Goal: Transaction & Acquisition: Purchase product/service

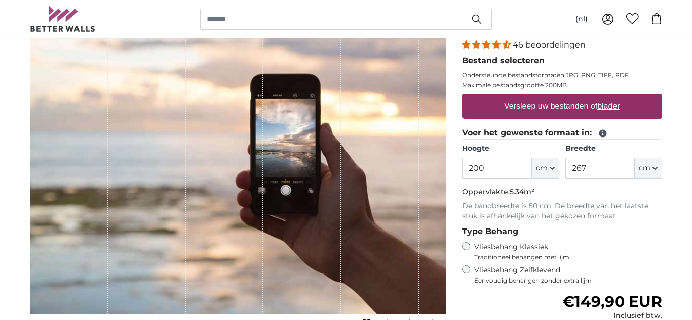
scroll to position [130, 0]
click at [565, 113] on label "Versleep uw bestanden of blader" at bounding box center [562, 106] width 124 height 20
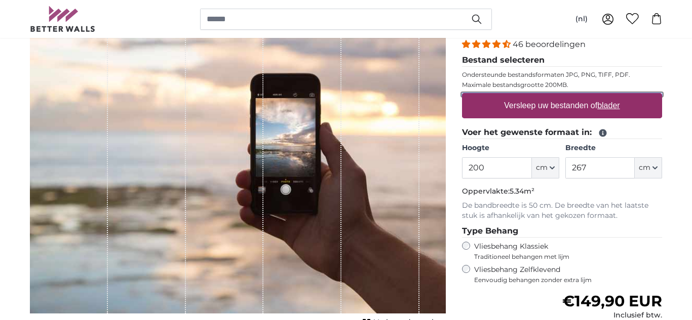
click at [565, 96] on input "Versleep uw bestanden of blader" at bounding box center [562, 94] width 200 height 3
type input "**********"
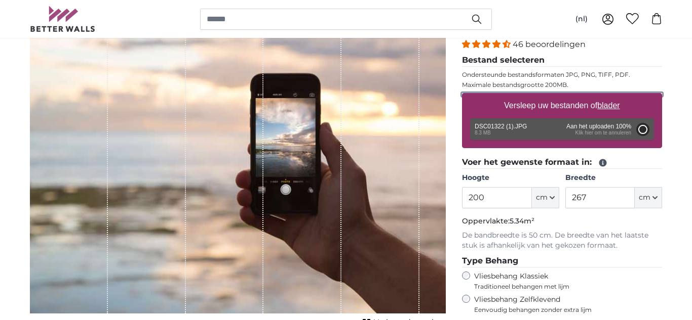
type input "266"
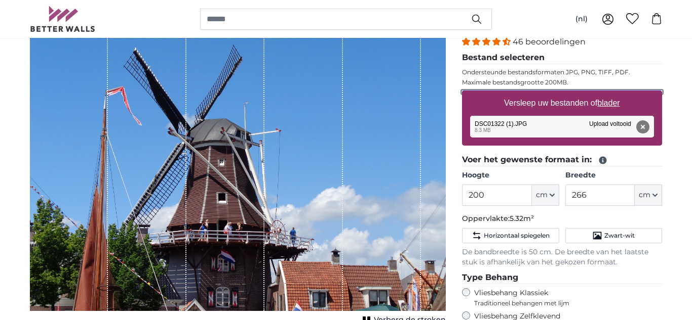
scroll to position [134, 0]
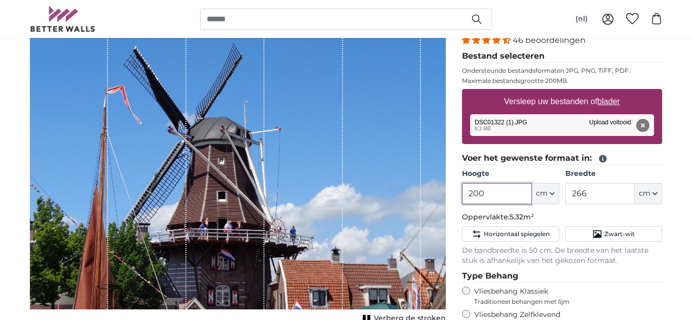
click at [505, 198] on input "200" at bounding box center [496, 193] width 69 height 21
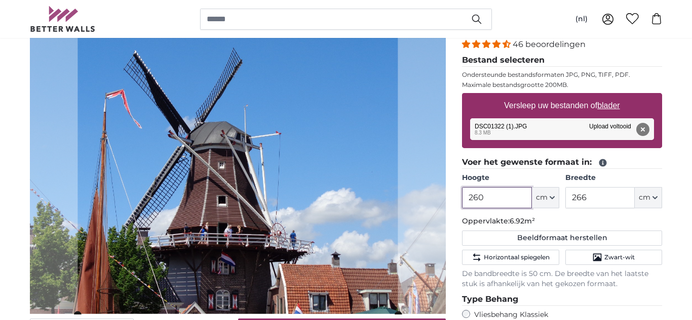
scroll to position [126, 0]
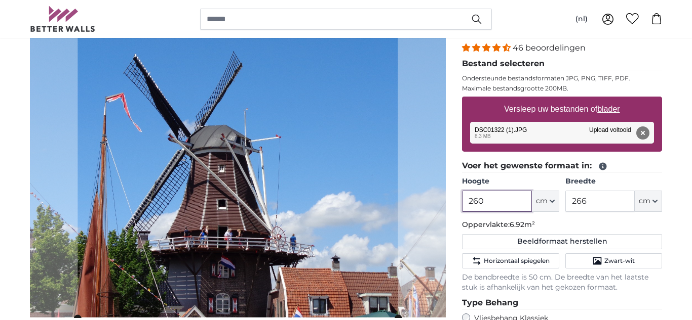
type input "260"
click at [521, 137] on div "Verwijderen Opnieuw proberen Verwijderen Uploaden Annuleren Opnieuw proberen Ve…" at bounding box center [562, 133] width 184 height 22
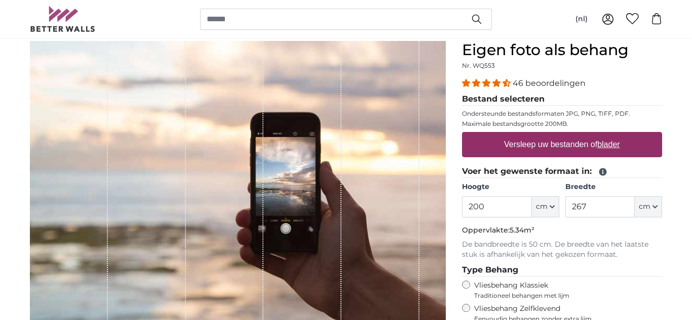
click at [546, 145] on label "Versleep uw bestanden of blader" at bounding box center [562, 145] width 124 height 20
click at [546, 135] on input "Versleep uw bestanden of blader" at bounding box center [562, 133] width 200 height 3
type input "**********"
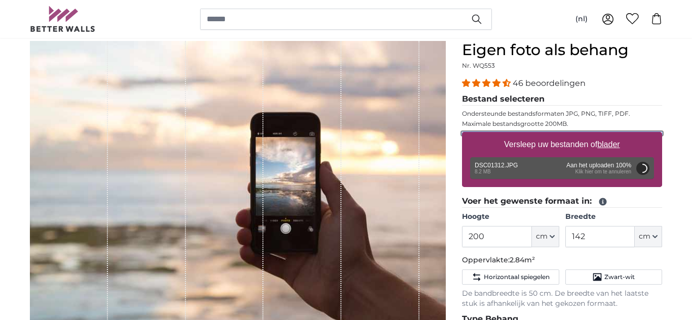
type input "266"
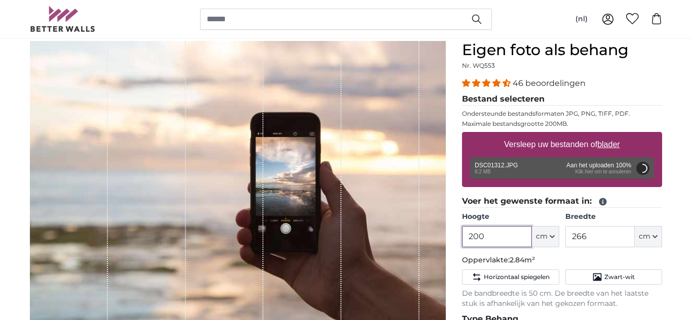
click at [507, 243] on input "200" at bounding box center [496, 236] width 69 height 21
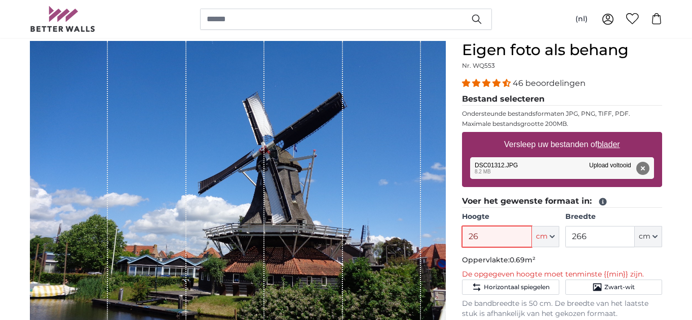
type input "260"
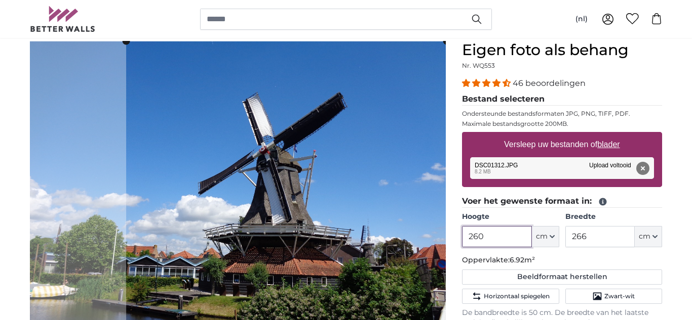
type input "260"
click at [609, 236] on input "266" at bounding box center [599, 236] width 69 height 21
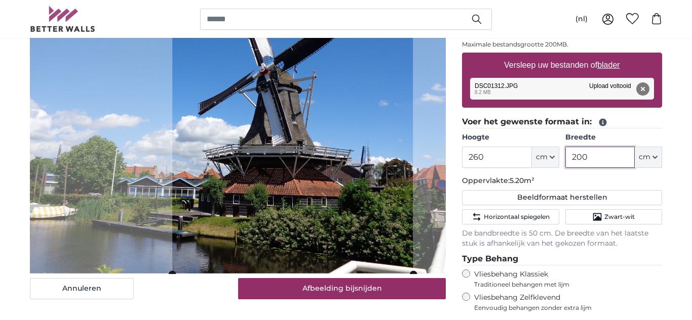
scroll to position [172, 0]
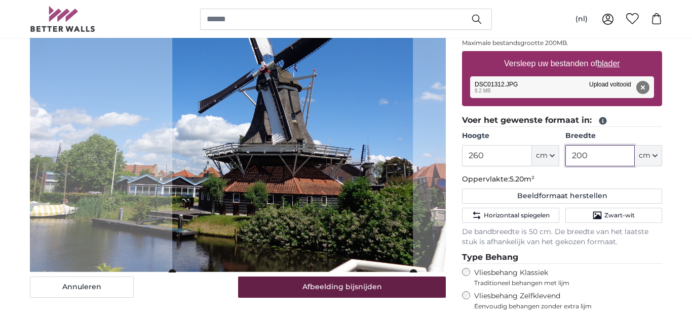
type input "200"
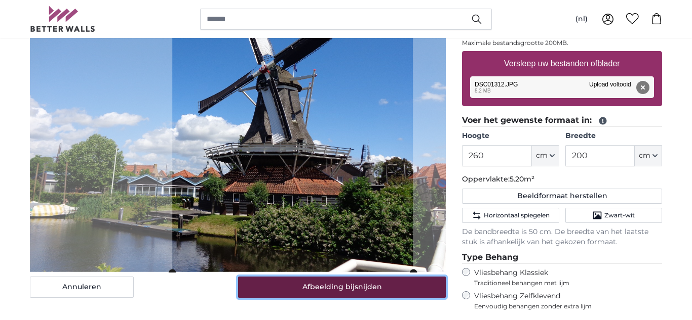
click at [353, 297] on button "Afbeelding bijsnijden" at bounding box center [342, 287] width 208 height 21
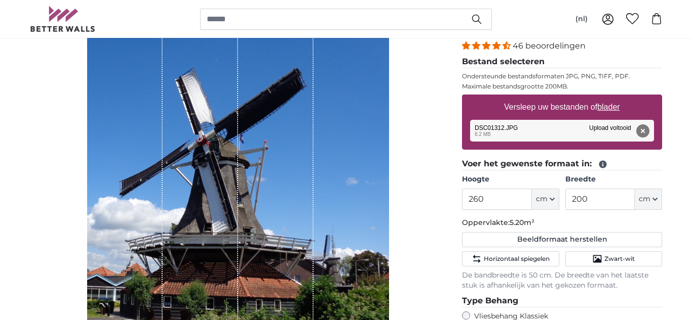
scroll to position [128, 0]
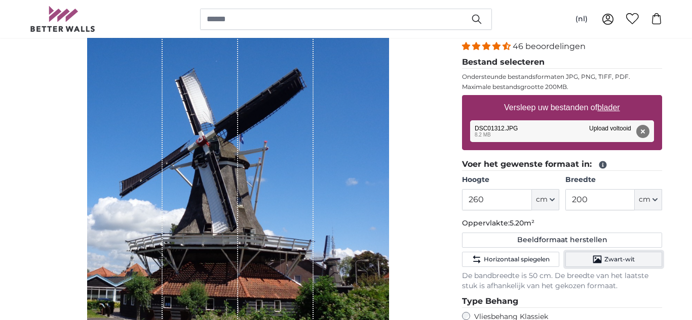
click at [616, 263] on span "Zwart-wit" at bounding box center [619, 260] width 30 height 8
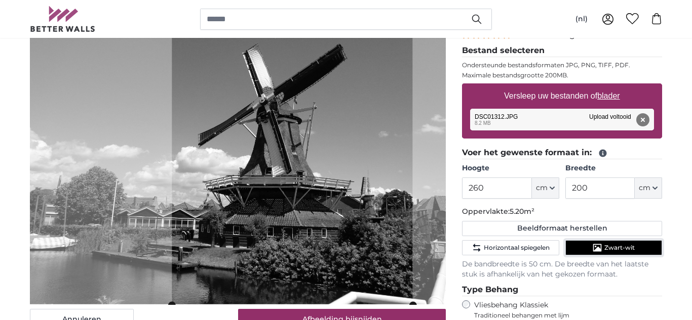
scroll to position [140, 0]
